Goal: Transaction & Acquisition: Book appointment/travel/reservation

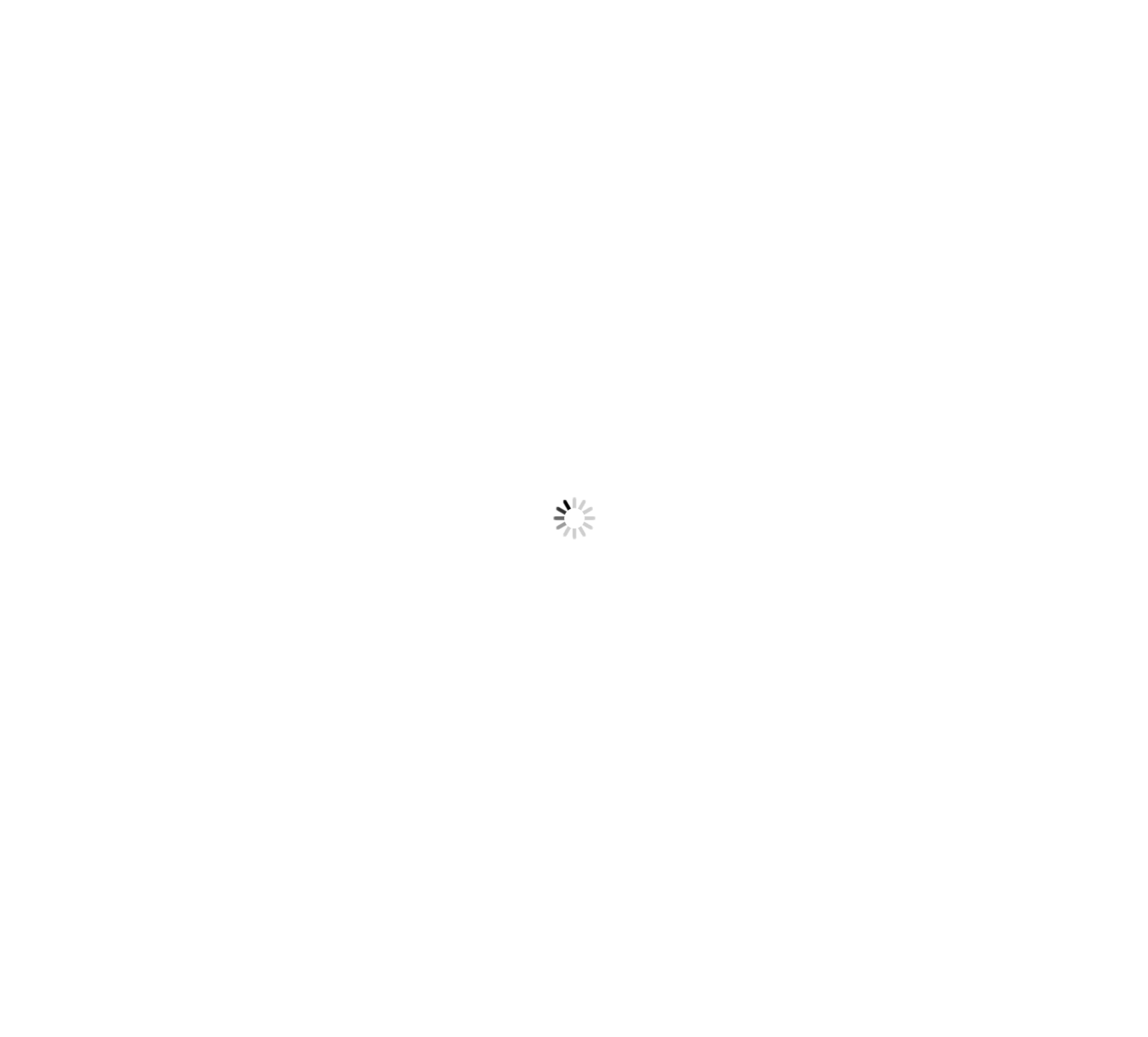
click at [445, 709] on body "Something went wrong! Try reload" at bounding box center [574, 518] width 1148 height 1037
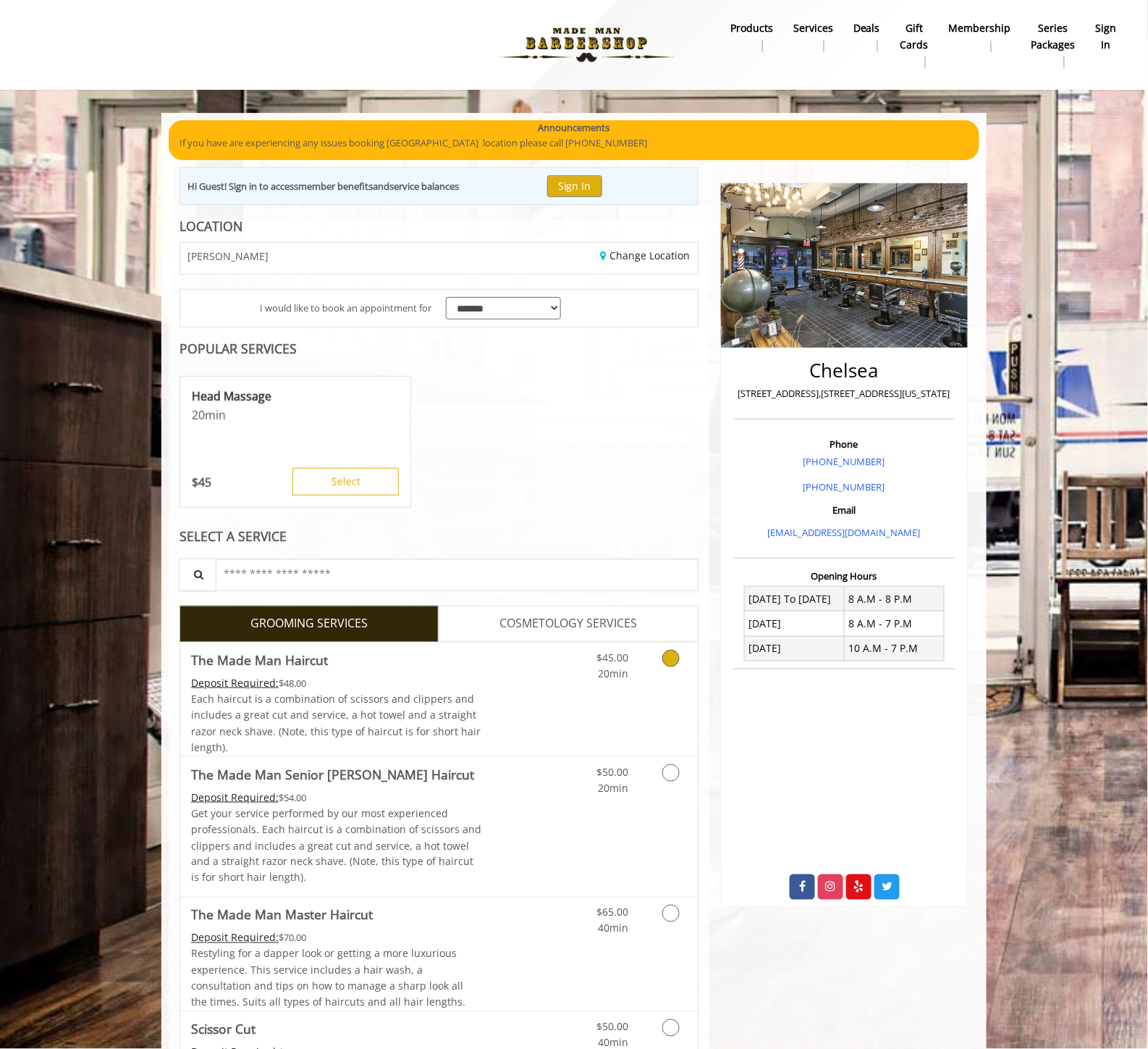
click at [514, 704] on link "Discounted Price" at bounding box center [525, 699] width 86 height 114
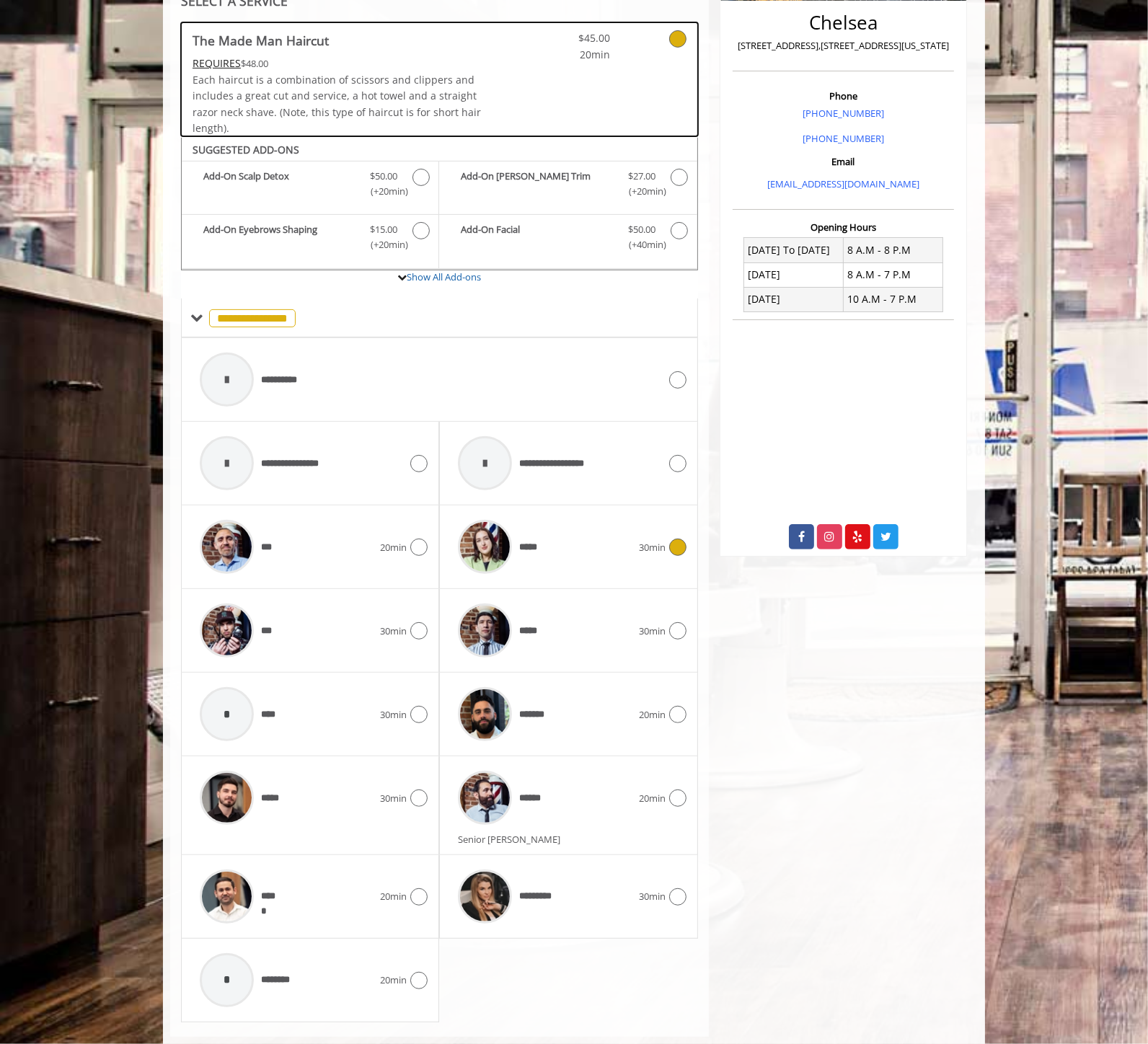
scroll to position [374, 0]
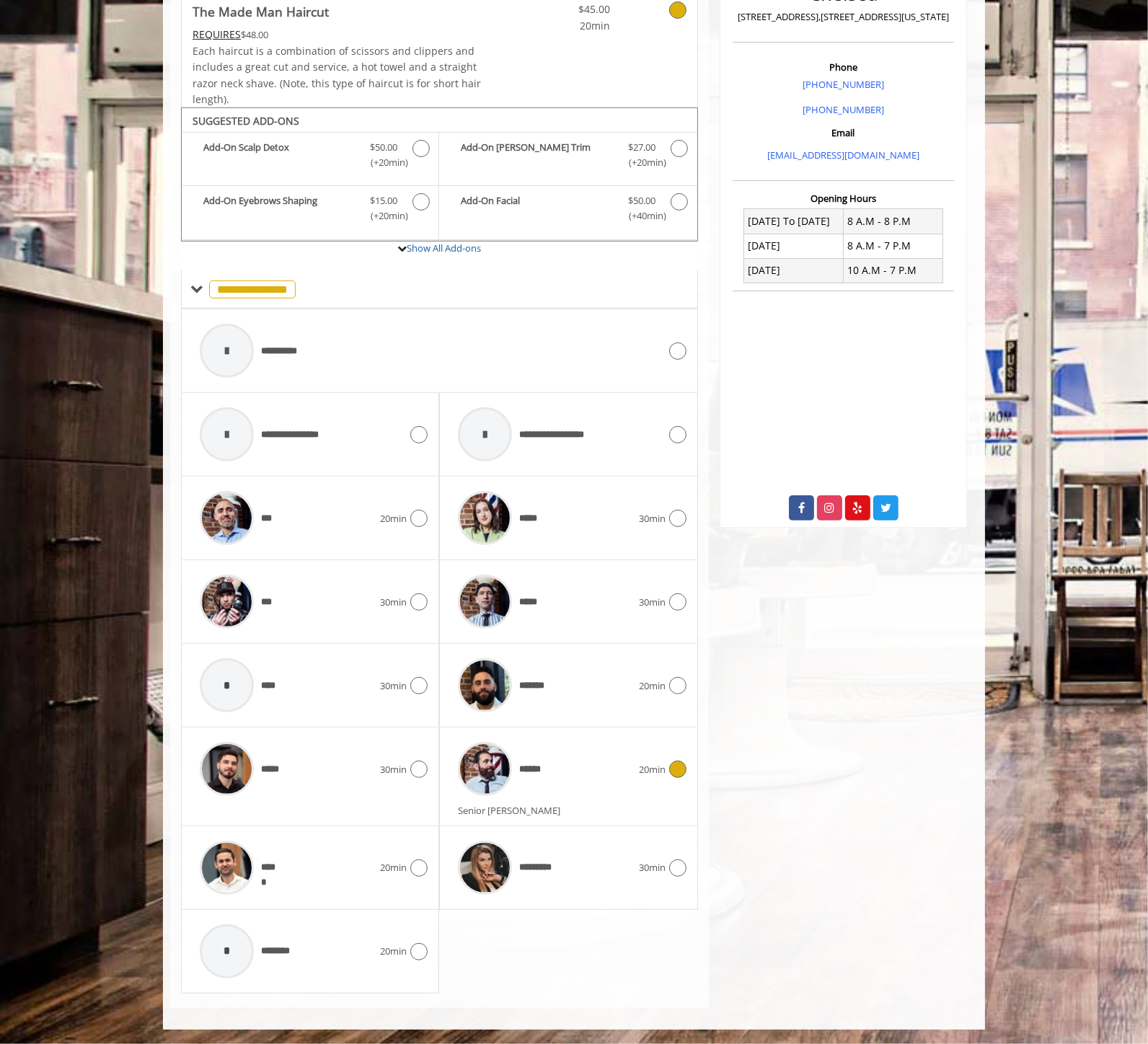
click at [543, 791] on span "******" at bounding box center [499, 768] width 97 height 68
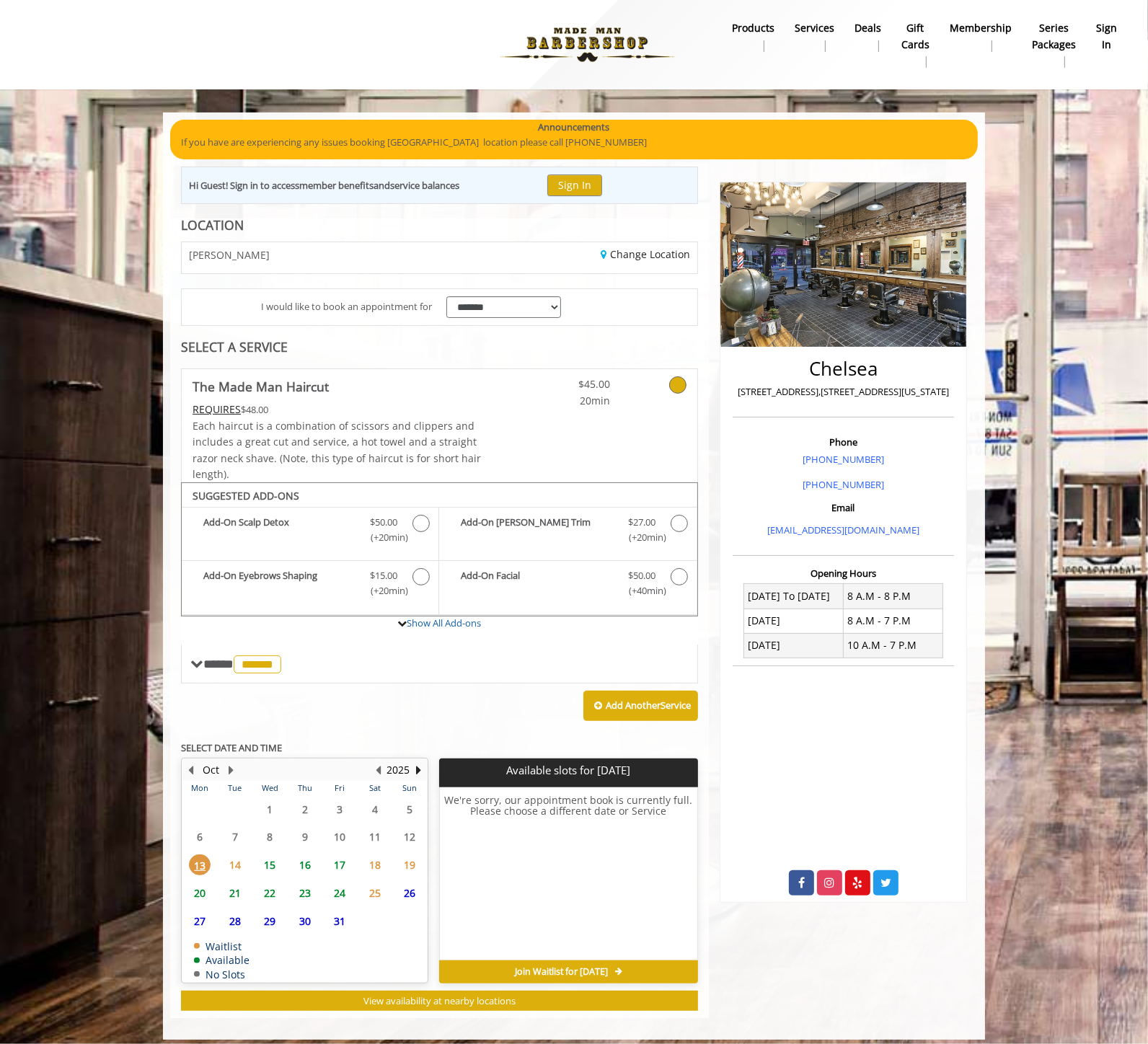
scroll to position [9, 0]
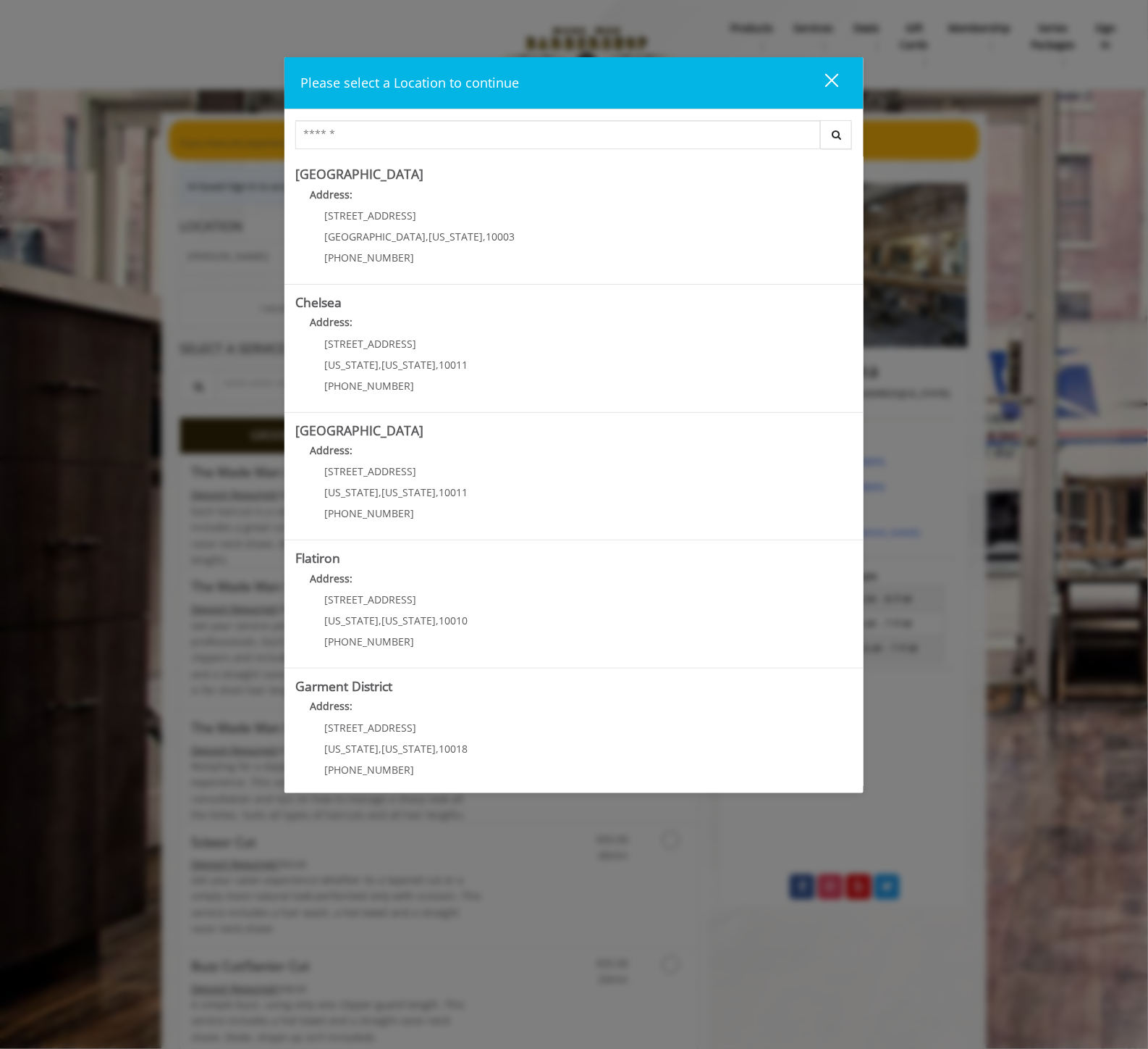
click at [829, 77] on div "close dialog" at bounding box center [832, 80] width 14 height 14
